Goal: Find specific page/section: Find specific page/section

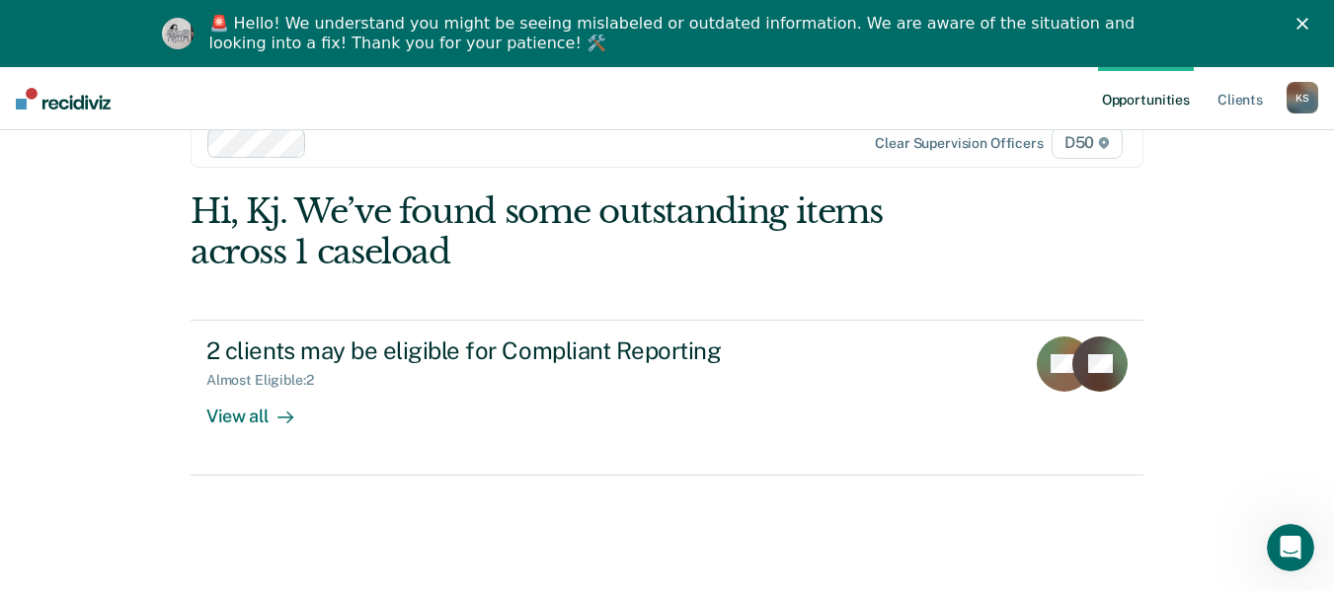
scroll to position [67, 0]
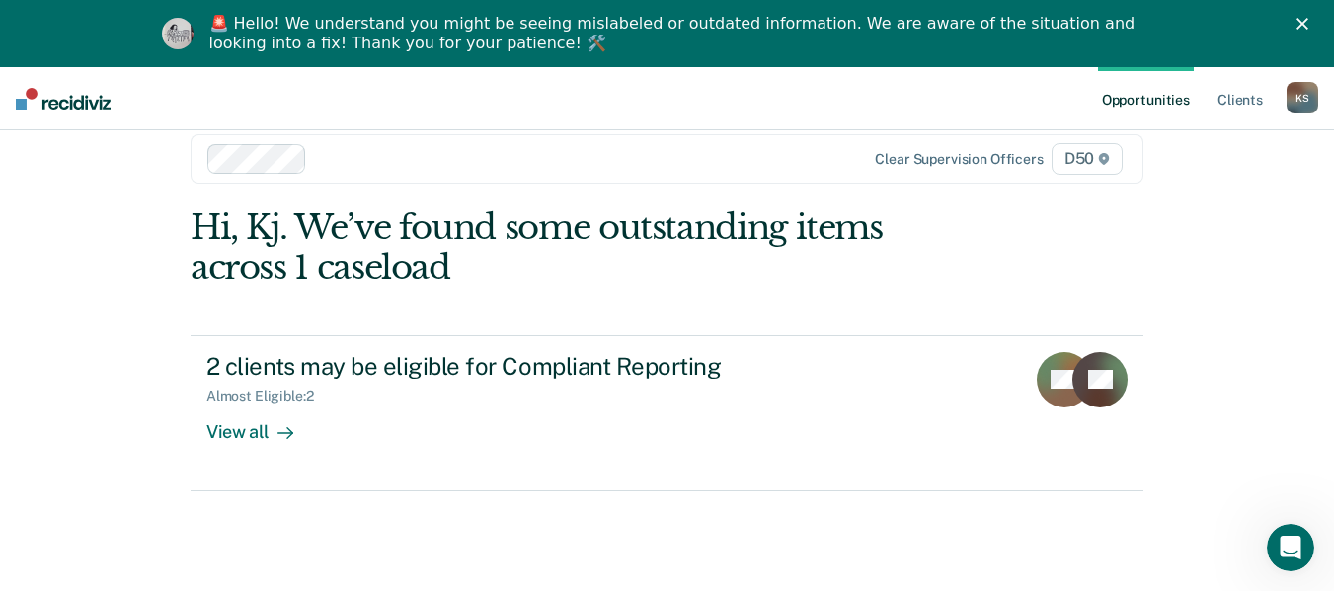
click at [1308, 21] on polygon "Close" at bounding box center [1302, 24] width 12 height 12
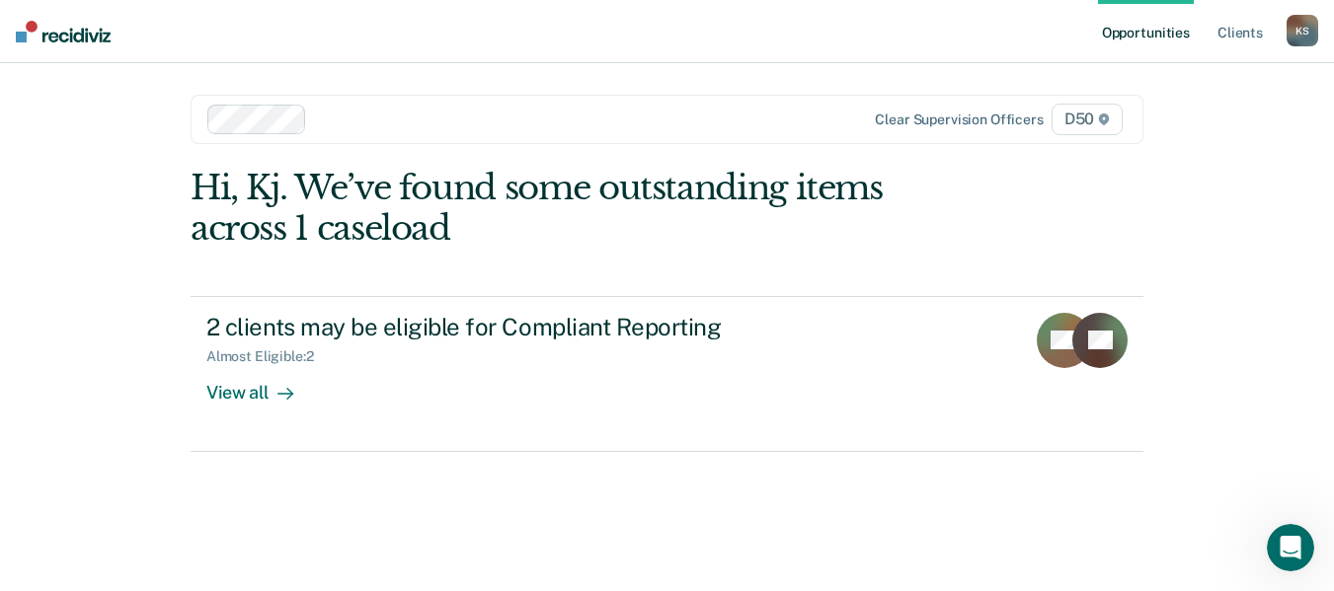
scroll to position [0, 0]
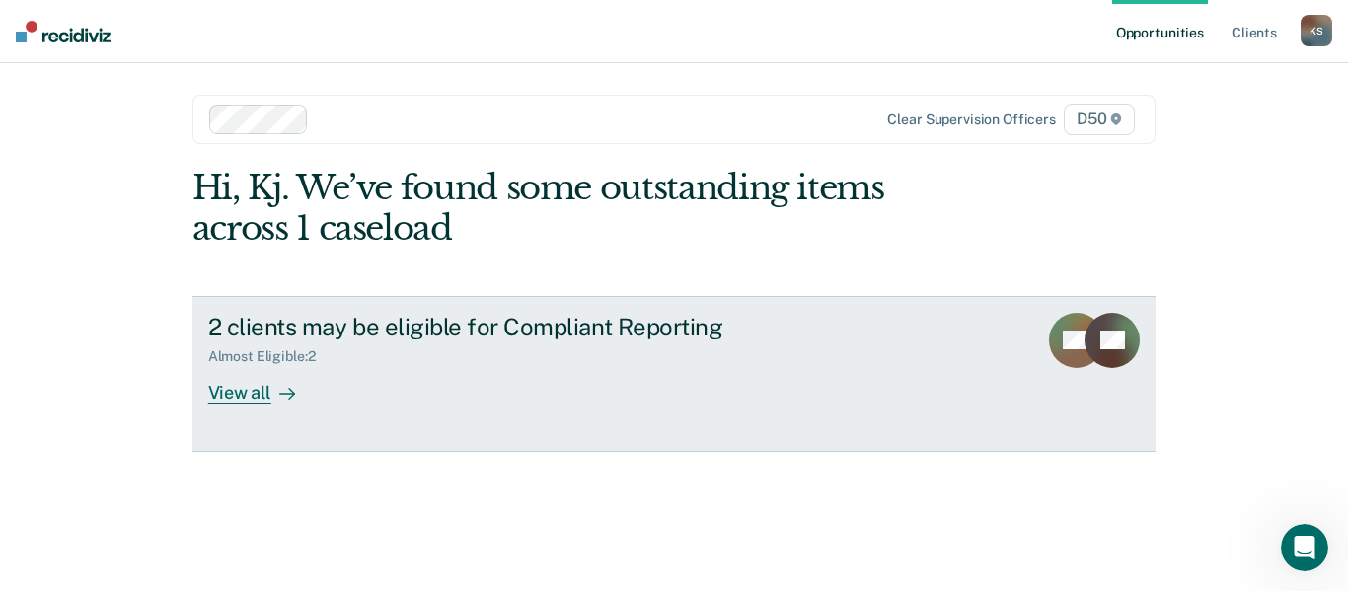
click at [296, 383] on div "View all" at bounding box center [263, 384] width 111 height 38
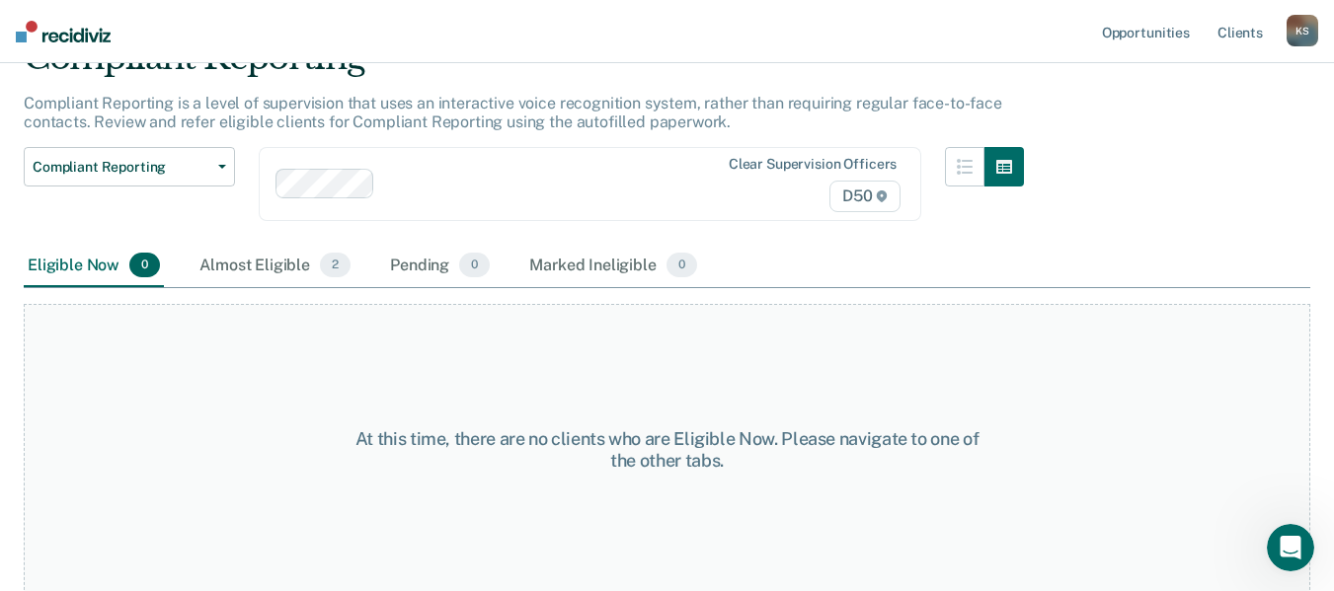
scroll to position [103, 0]
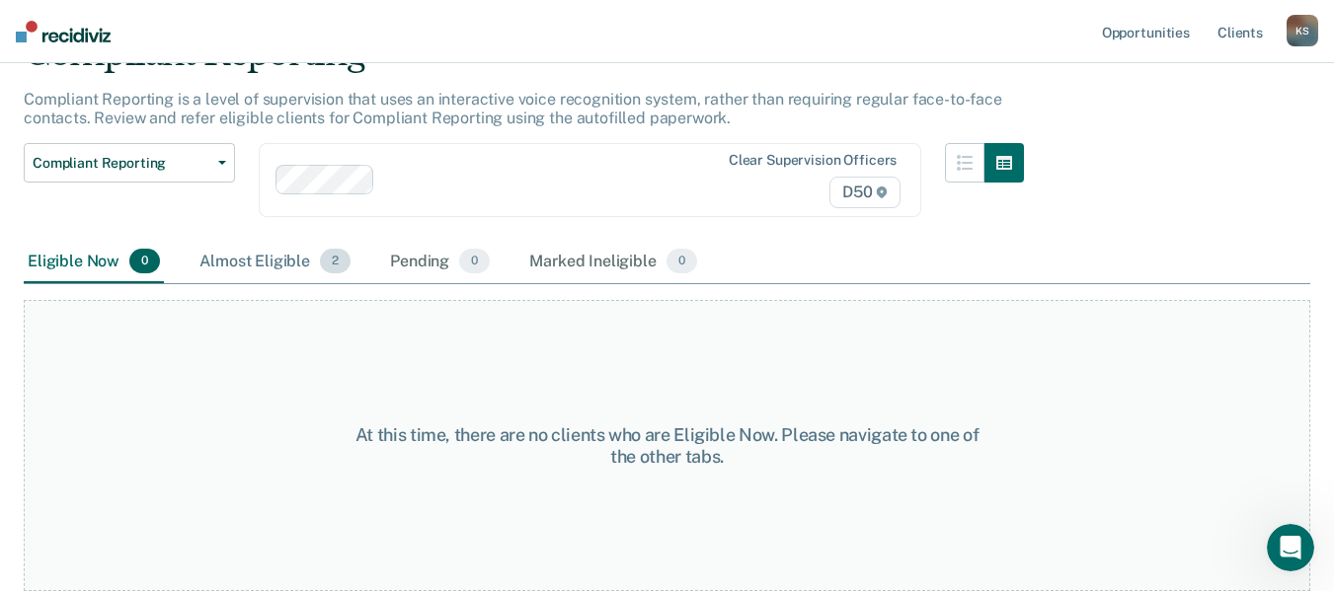
click at [272, 264] on div "Almost Eligible 2" at bounding box center [274, 262] width 159 height 43
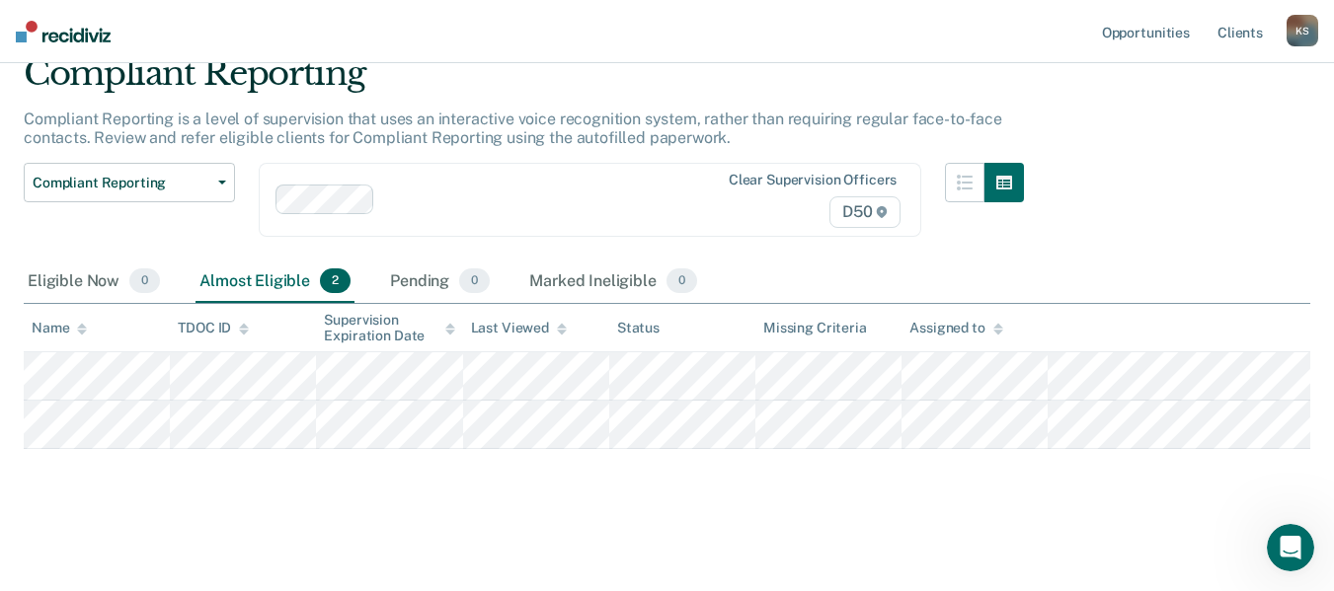
click at [1093, 524] on main "Compliant Reporting Compliant Reporting is a level of supervision that uses an …" at bounding box center [667, 304] width 1334 height 564
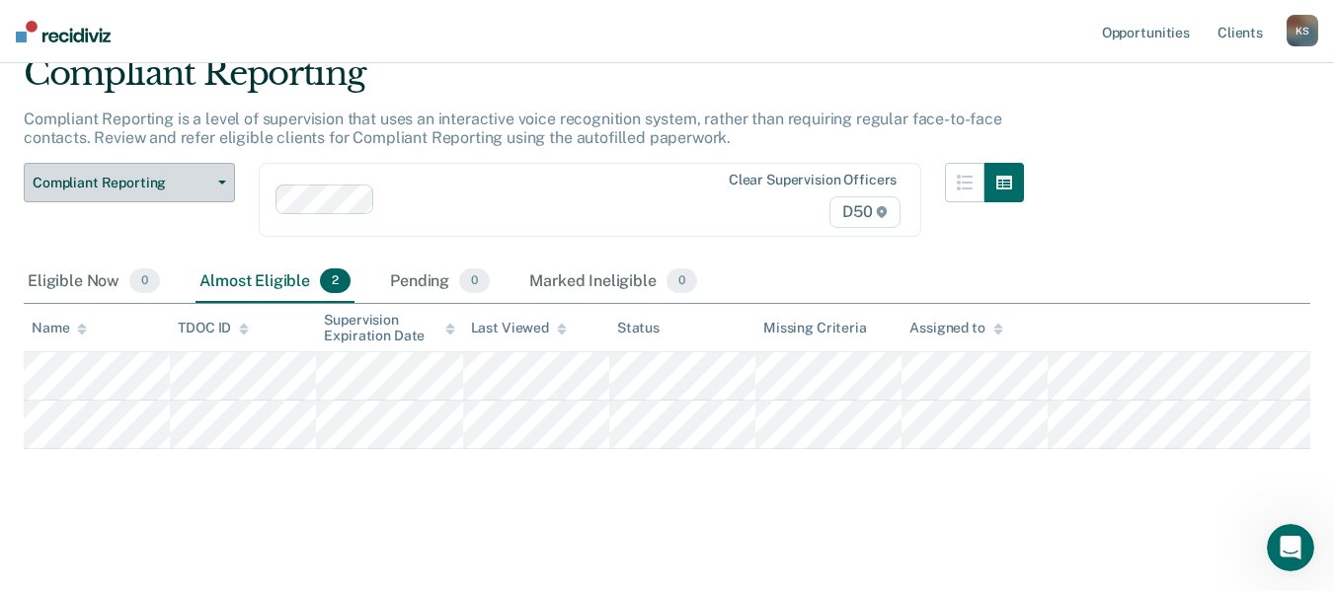
click at [203, 175] on span "Compliant Reporting" at bounding box center [122, 183] width 178 height 17
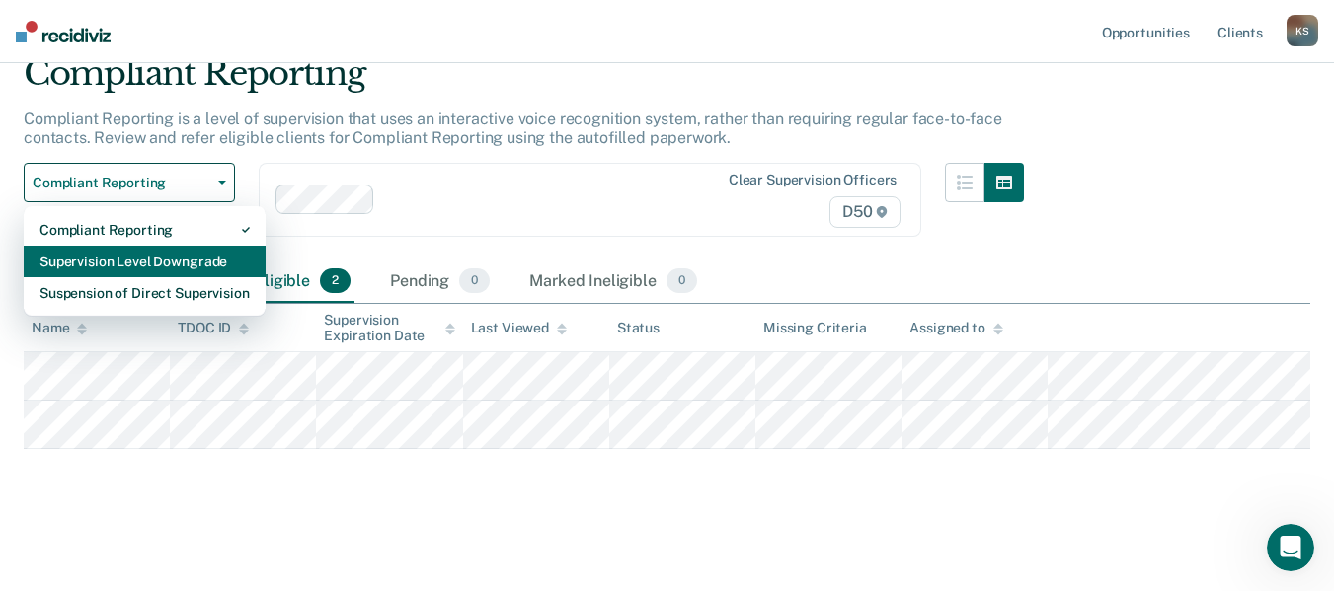
click at [231, 246] on div "Supervision Level Downgrade" at bounding box center [144, 262] width 210 height 32
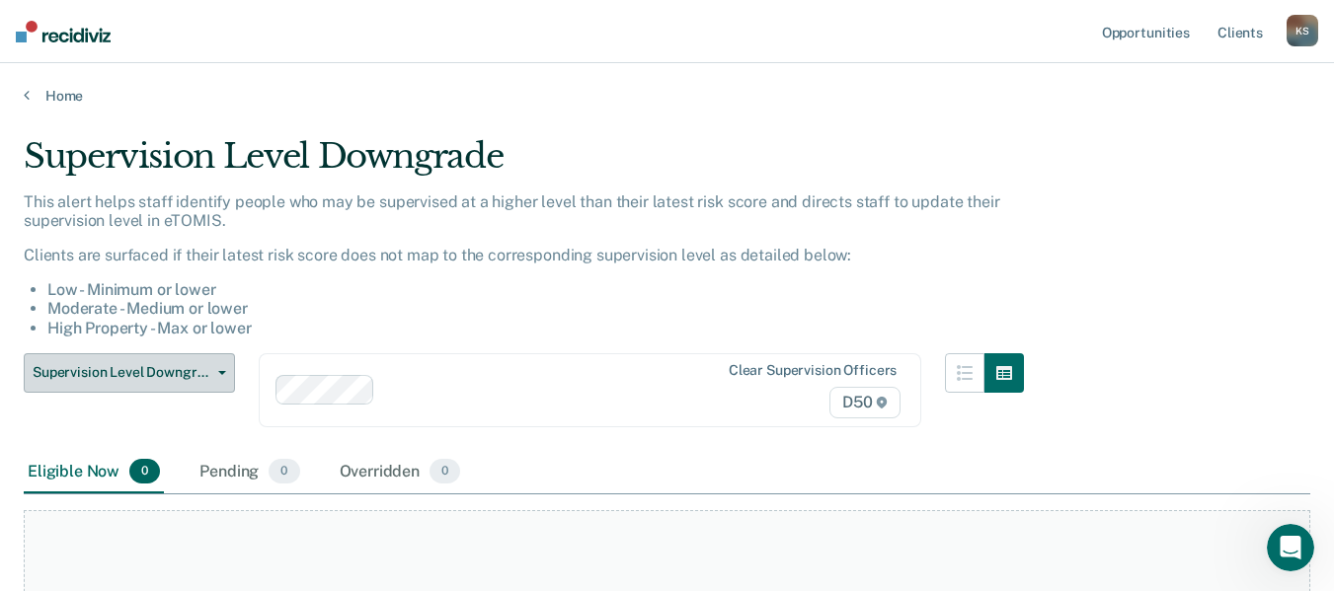
click at [196, 374] on span "Supervision Level Downgrade" at bounding box center [122, 372] width 178 height 17
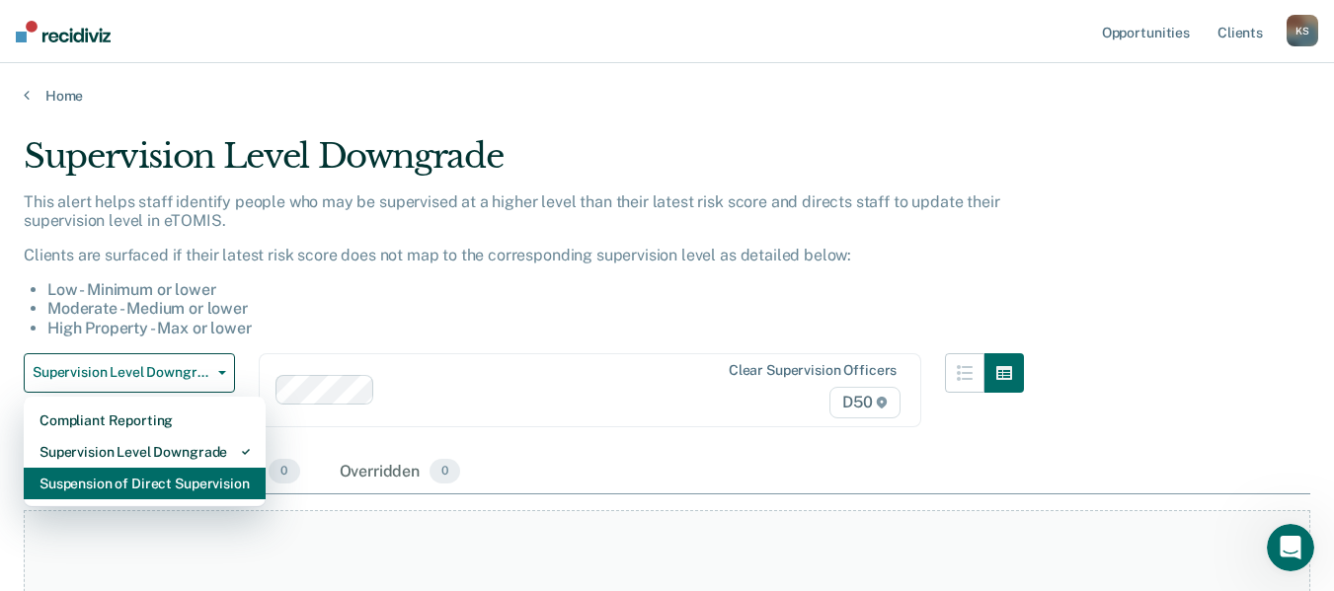
click at [206, 486] on div "Suspension of Direct Supervision" at bounding box center [144, 484] width 210 height 32
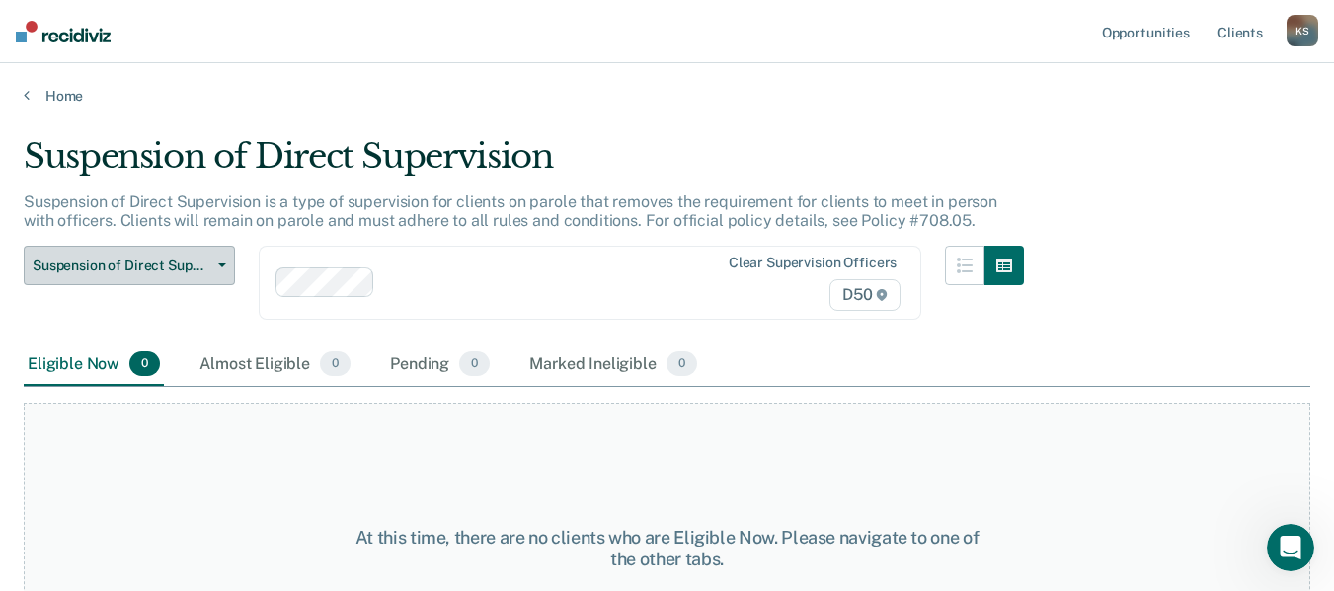
click at [166, 274] on button "Suspension of Direct Supervision" at bounding box center [129, 265] width 211 height 39
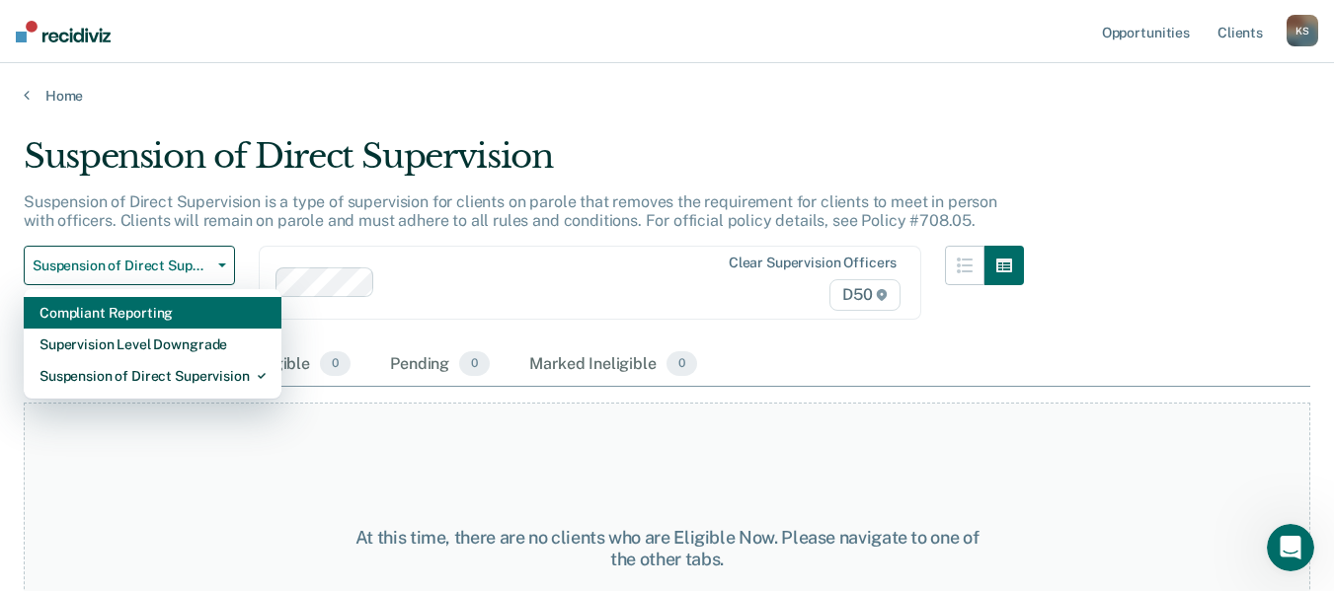
click at [169, 319] on div "Compliant Reporting" at bounding box center [152, 313] width 226 height 32
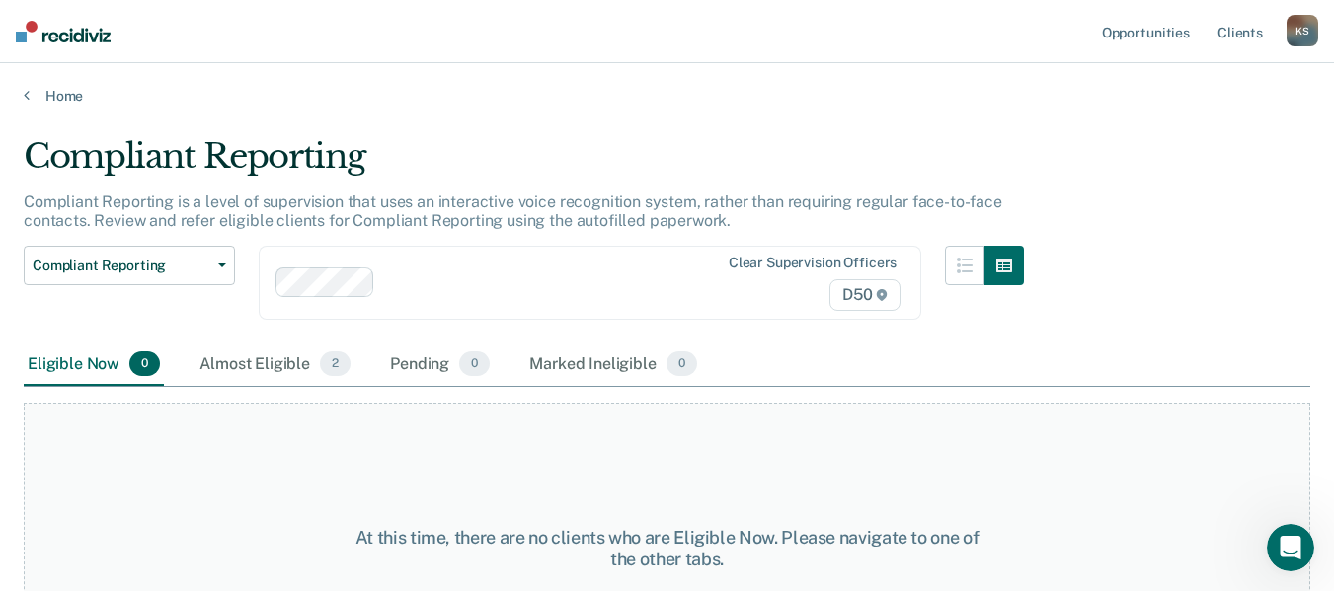
click at [48, 86] on div "Home" at bounding box center [667, 83] width 1334 height 41
click at [49, 89] on link "Home" at bounding box center [667, 96] width 1286 height 18
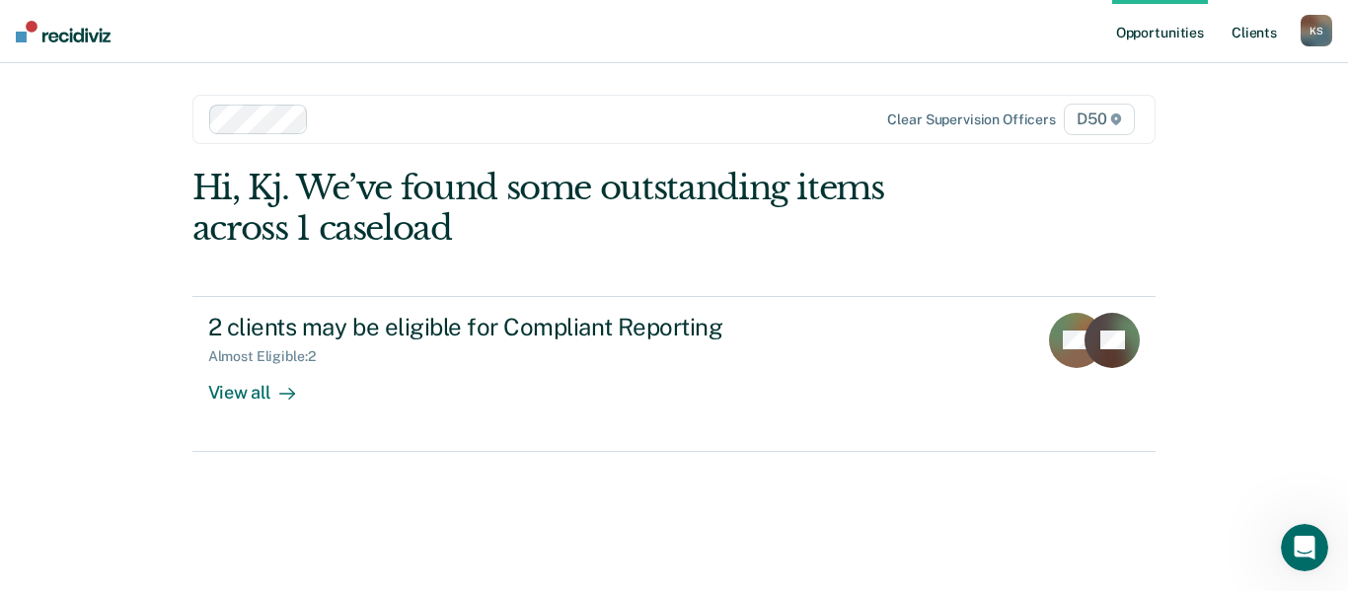
click at [1256, 38] on link "Client s" at bounding box center [1254, 31] width 53 height 63
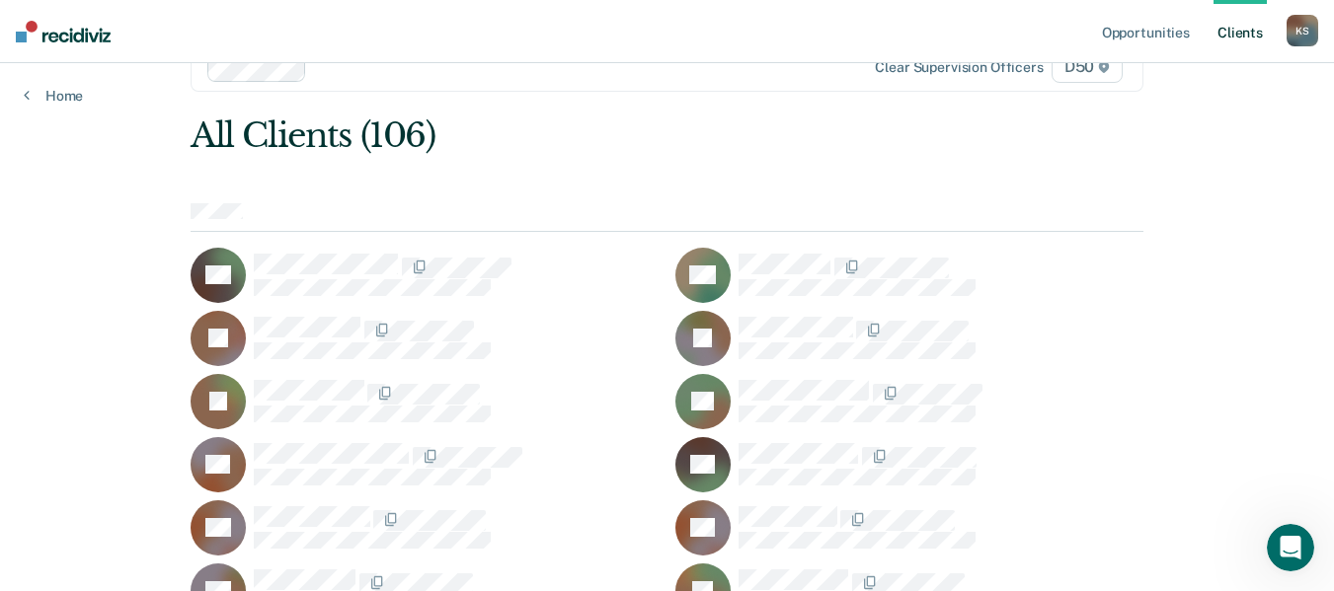
scroll to position [99, 0]
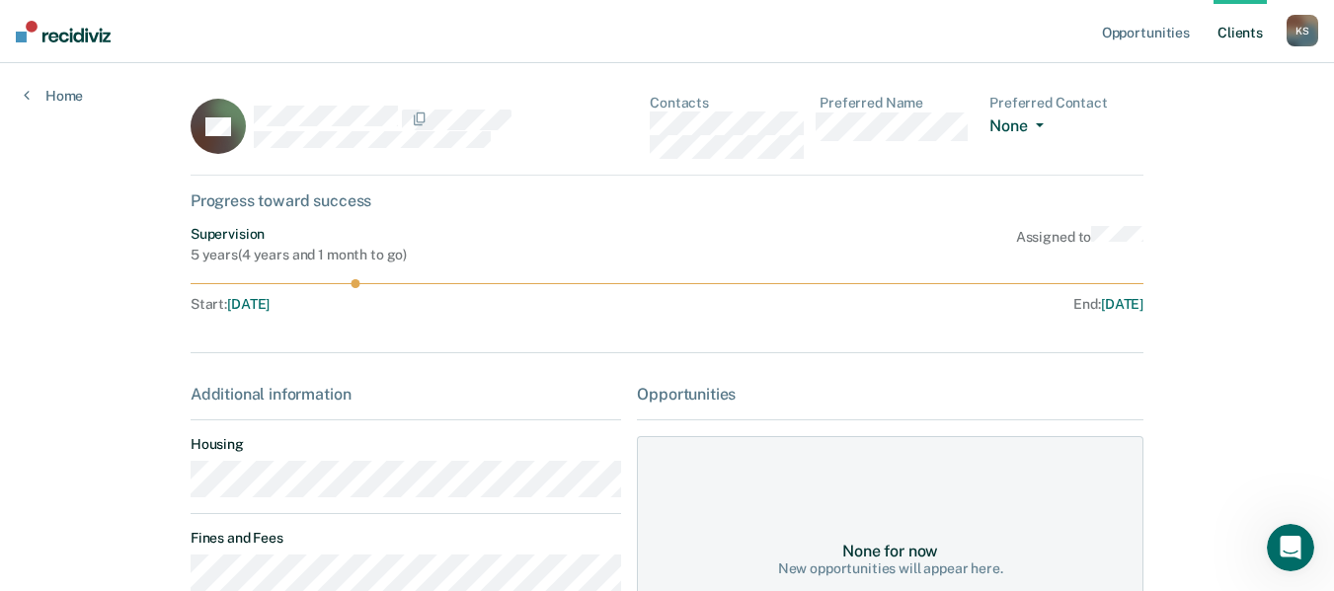
click at [1039, 123] on span "button" at bounding box center [1036, 125] width 16 height 4
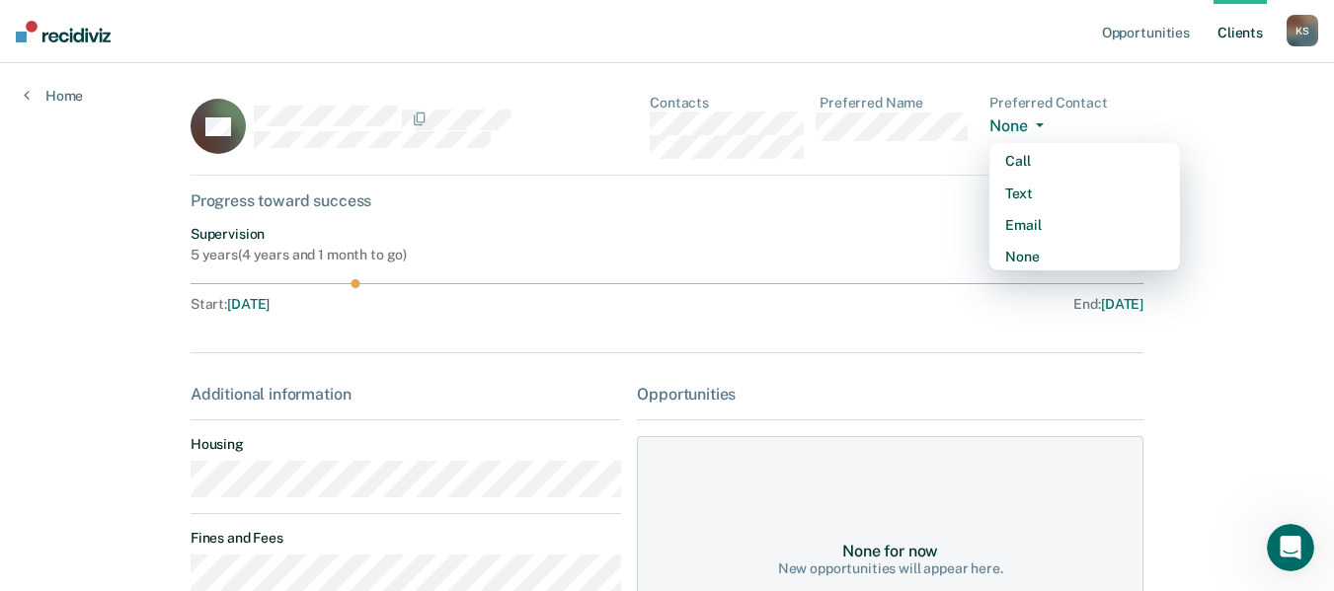
click at [1045, 120] on button "None" at bounding box center [1019, 127] width 61 height 23
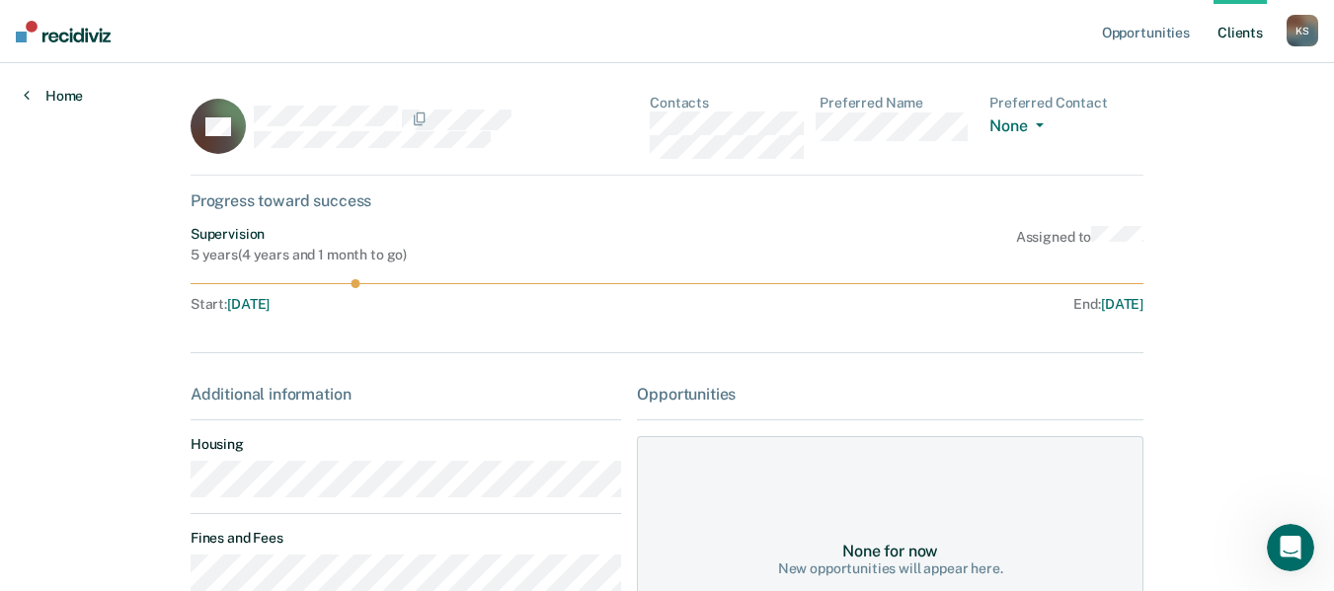
click at [49, 90] on link "Home" at bounding box center [53, 96] width 59 height 18
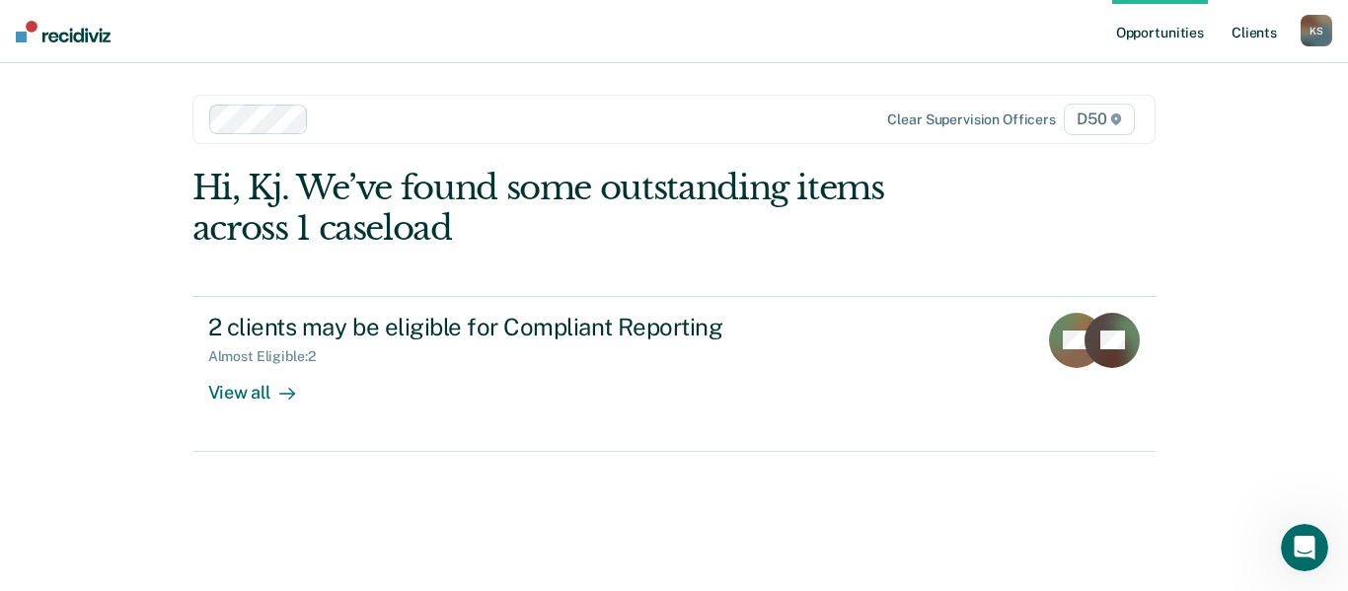
click at [1267, 32] on link "Client s" at bounding box center [1254, 31] width 53 height 63
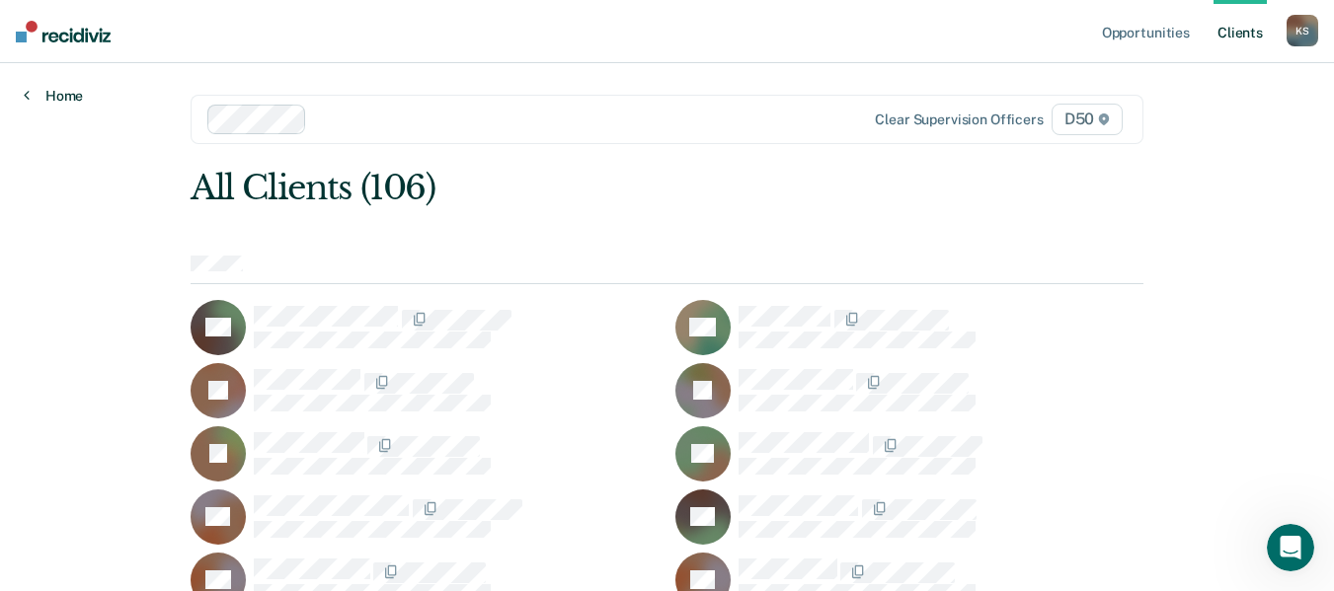
click at [64, 104] on link "Home" at bounding box center [53, 96] width 59 height 18
